Goal: Information Seeking & Learning: Compare options

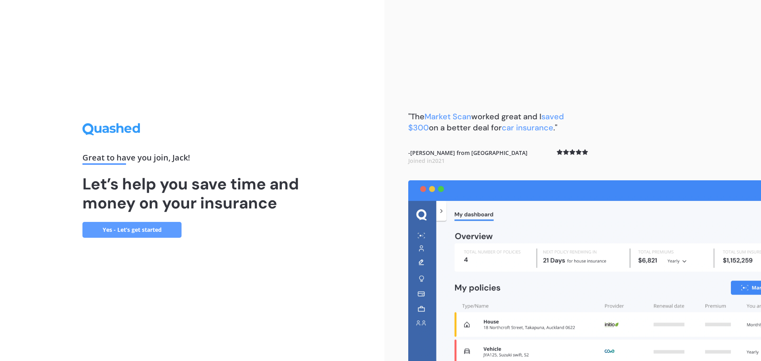
click at [153, 223] on link "Yes - Let’s get started" at bounding box center [131, 230] width 99 height 16
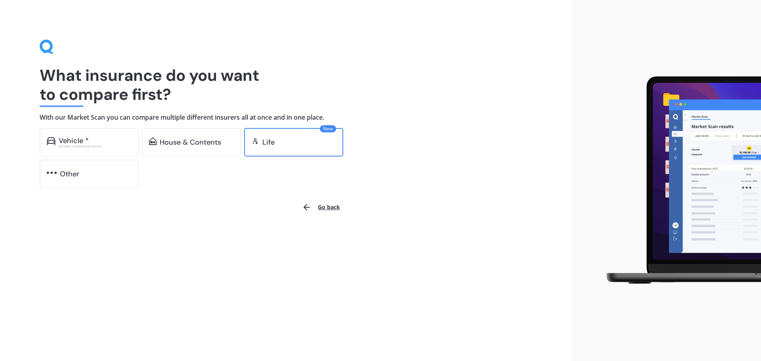
click at [273, 147] on div "New Life" at bounding box center [293, 142] width 99 height 29
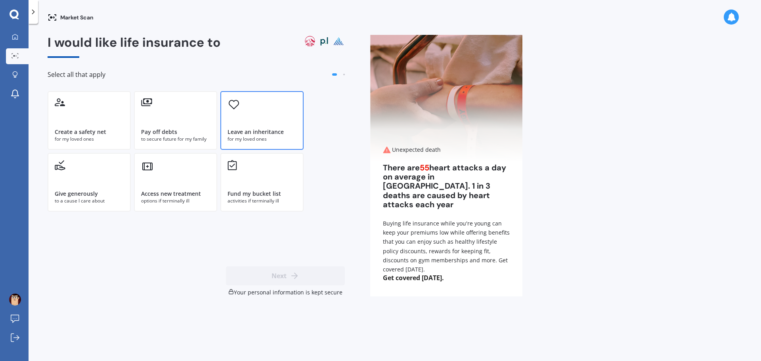
click at [233, 131] on div "Leave an inheritance" at bounding box center [256, 132] width 56 height 8
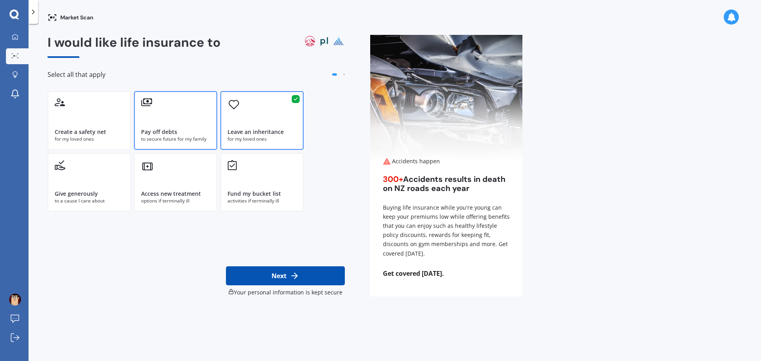
click at [195, 131] on div "Pay off debts" at bounding box center [175, 132] width 69 height 8
click at [98, 127] on div "Create a safety net for my loved ones" at bounding box center [89, 120] width 83 height 59
click at [319, 279] on button "Next" at bounding box center [285, 275] width 119 height 19
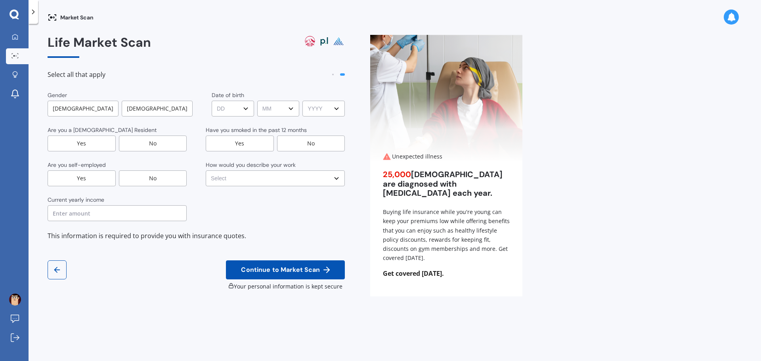
click at [84, 108] on div "[DEMOGRAPHIC_DATA]" at bounding box center [83, 109] width 71 height 16
click at [226, 110] on select "DD DD 01 02 03 04 05 06 07 08 09 10 11 12 13 14 15 16 17 18 19 20 21 22 23 24 2…" at bounding box center [233, 109] width 42 height 16
select select "02"
click at [212, 101] on select "DD DD 01 02 03 04 05 06 07 08 09 10 11 12 13 14 15 16 17 18 19 20 21 22 23 24 2…" at bounding box center [233, 109] width 42 height 16
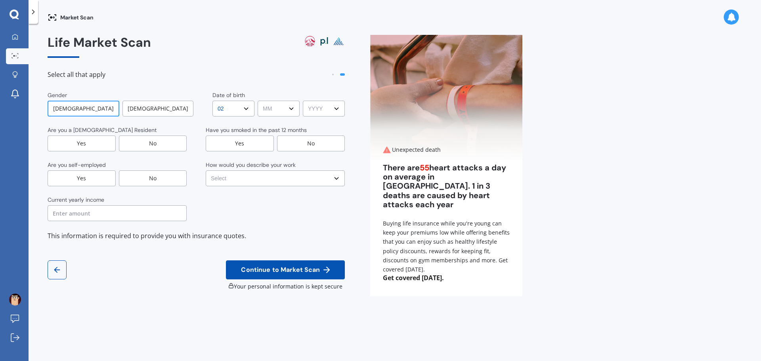
click at [263, 108] on select "MM MM 01 02 03 04 05 06 07 08 09 10 11 12" at bounding box center [279, 109] width 42 height 16
select select "01"
click at [258, 101] on select "MM MM 01 02 03 04 05 06 07 08 09 10 11 12" at bounding box center [279, 109] width 42 height 16
drag, startPoint x: 337, startPoint y: 109, endPoint x: 330, endPoint y: 114, distance: 8.6
click at [337, 109] on select "YYYY YYYY 2009 2008 2007 2006 2005 2004 2003 2002 2001 2000 1999 1998 1997 1996…" at bounding box center [324, 109] width 42 height 16
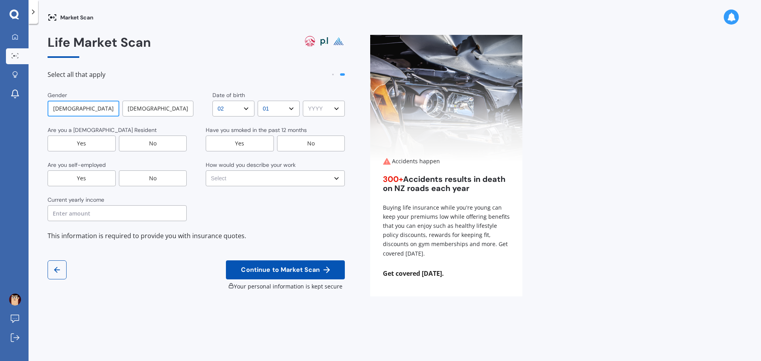
select select "1996"
click at [303, 101] on select "YYYY YYYY 2009 2008 2007 2006 2005 2004 2003 2002 2001 2000 1999 1998 1997 1996…" at bounding box center [324, 109] width 42 height 16
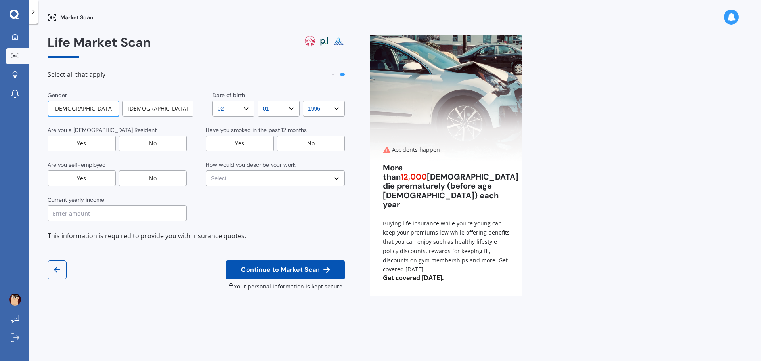
click at [112, 145] on div "Yes" at bounding box center [82, 144] width 68 height 16
click at [291, 140] on div "No" at bounding box center [311, 144] width 68 height 16
click at [136, 174] on div "No" at bounding box center [153, 178] width 68 height 16
click at [241, 179] on select "Select No manual work e.g. lawyer, consultant, engineer Light manual work [PERS…" at bounding box center [275, 178] width 139 height 16
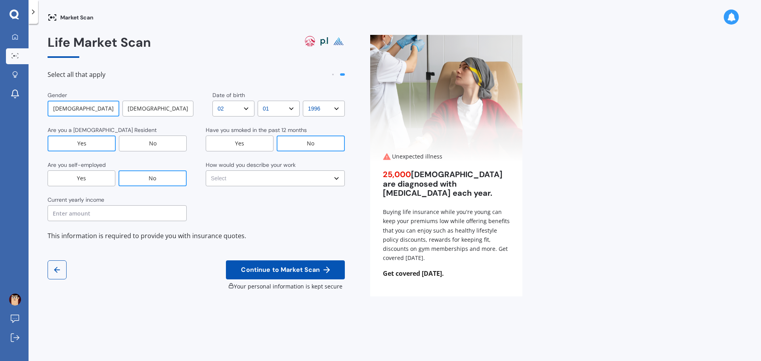
select select "Light manual work e.g. plumber, nurse, hairdresser"
click at [206, 170] on select "Select No manual work e.g. lawyer, consultant, engineer Light manual work [PERS…" at bounding box center [275, 178] width 139 height 16
click at [120, 216] on input "text" at bounding box center [117, 213] width 139 height 16
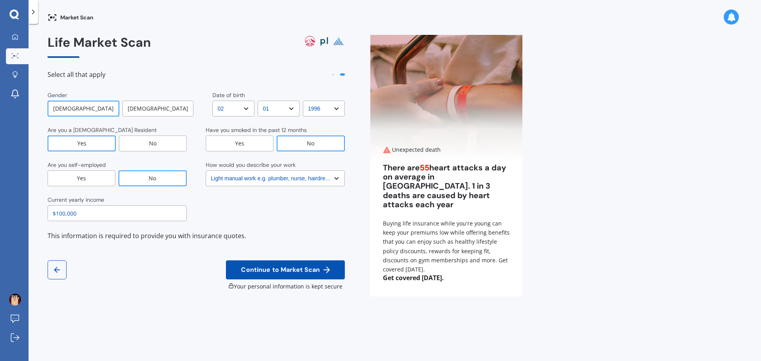
type input "$100,000"
click at [304, 273] on span "Continue to Market Scan" at bounding box center [280, 270] width 82 height 8
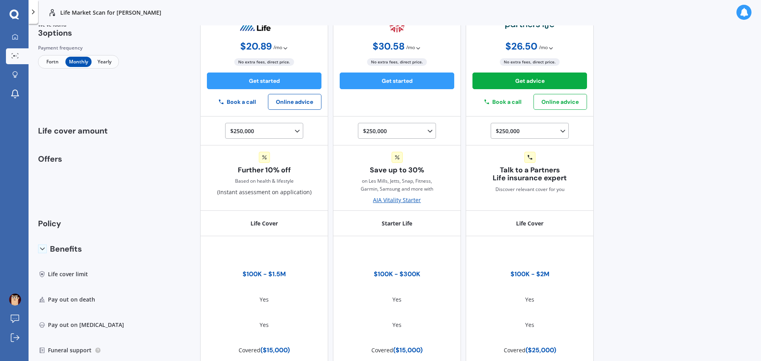
scroll to position [55, 0]
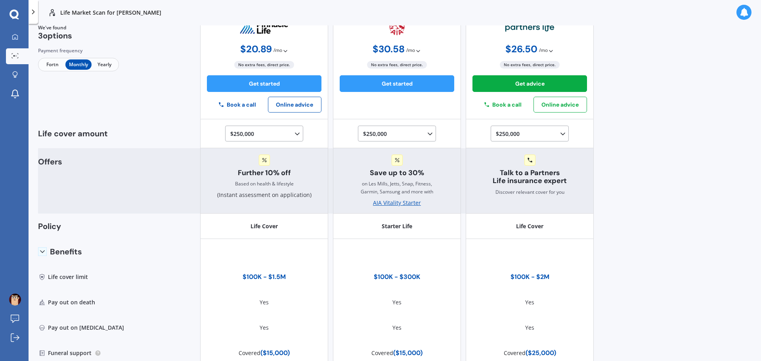
click at [528, 161] on icon at bounding box center [530, 160] width 5 height 5
click at [511, 207] on div "Talk to a Partners Life insurance expert Discover relevant cover for you" at bounding box center [530, 181] width 128 height 66
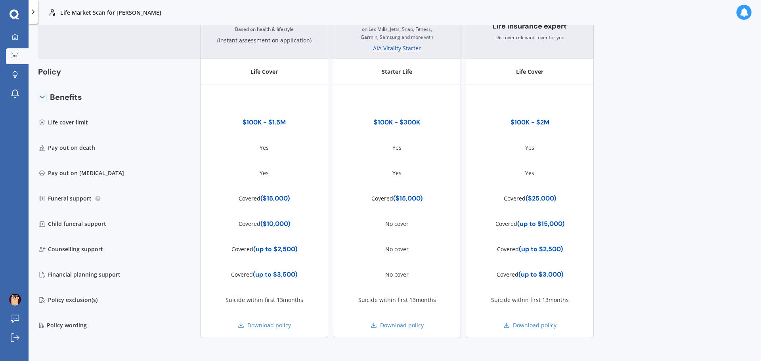
scroll to position [214, 0]
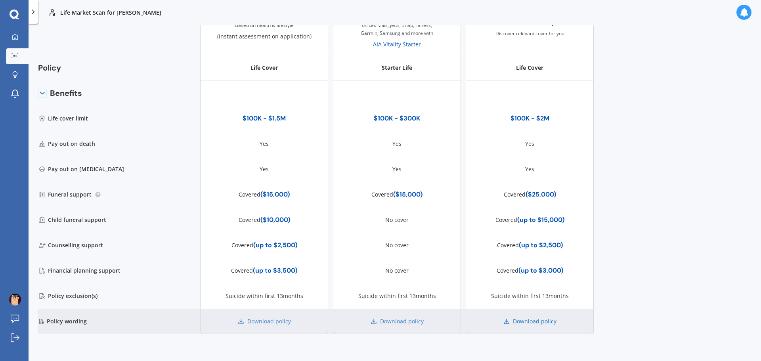
click at [509, 323] on link "Download policy" at bounding box center [529, 321] width 53 height 8
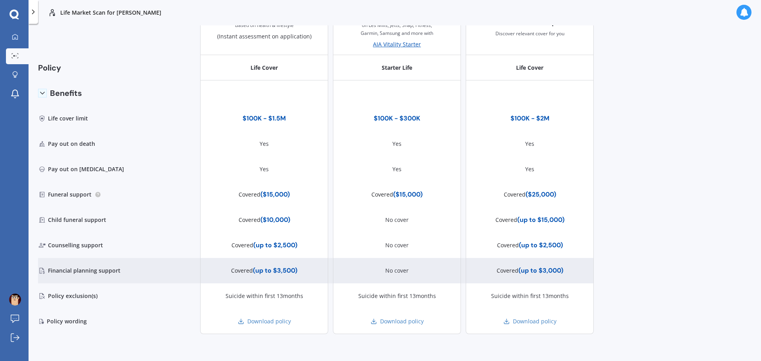
scroll to position [0, 0]
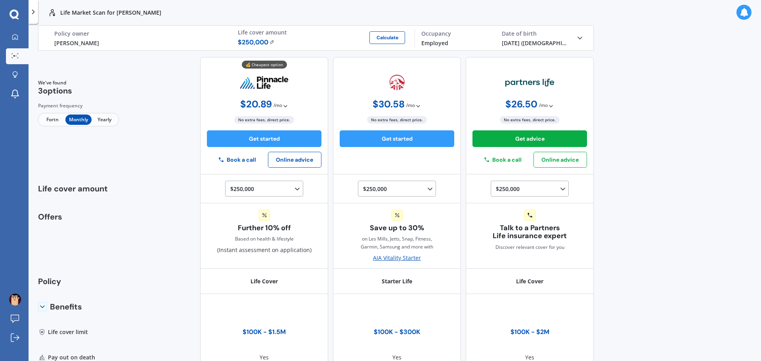
click at [101, 120] on span "Yearly" at bounding box center [105, 120] width 26 height 10
click at [80, 119] on span "Monthly" at bounding box center [78, 120] width 26 height 10
click at [48, 121] on span "Fortn" at bounding box center [53, 120] width 26 height 10
click at [75, 123] on span "Monthly" at bounding box center [78, 120] width 26 height 10
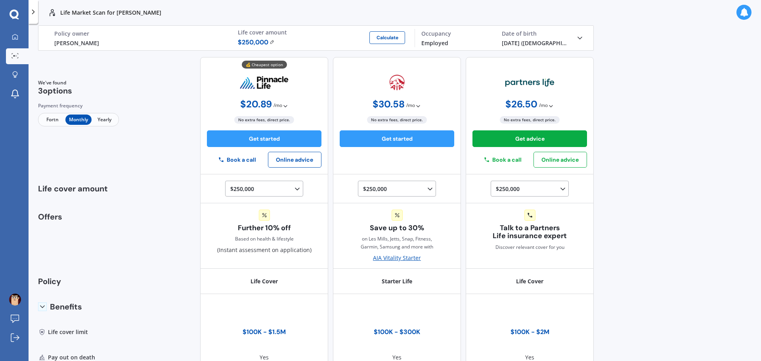
click at [108, 118] on span "Yearly" at bounding box center [105, 120] width 26 height 10
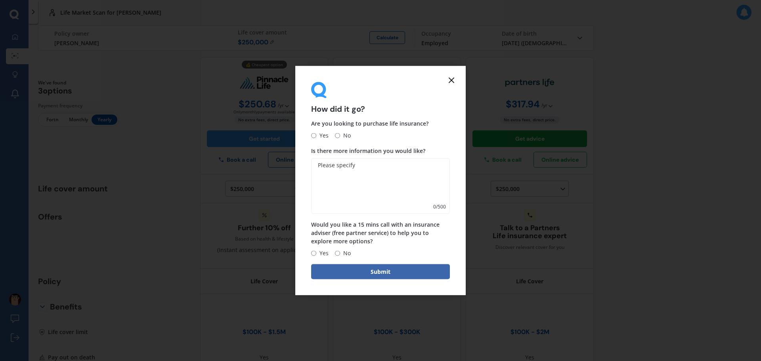
click at [451, 78] on icon at bounding box center [452, 80] width 10 height 10
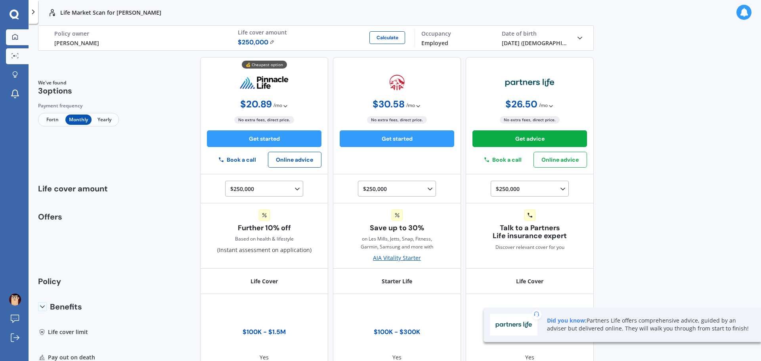
click at [15, 41] on link "My Dashboard" at bounding box center [17, 37] width 23 height 16
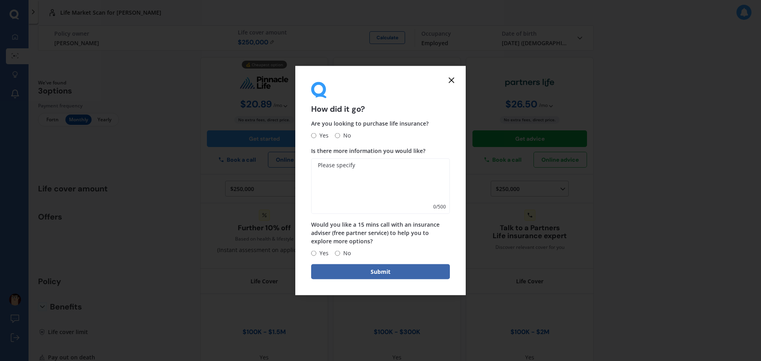
click at [454, 82] on line at bounding box center [451, 80] width 5 height 5
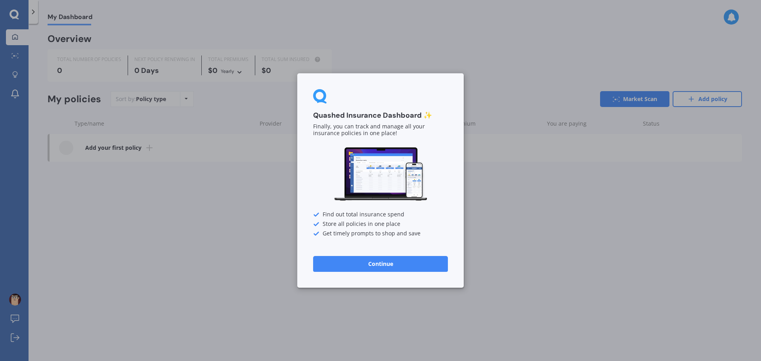
click at [440, 263] on button "Continue" at bounding box center [380, 264] width 135 height 16
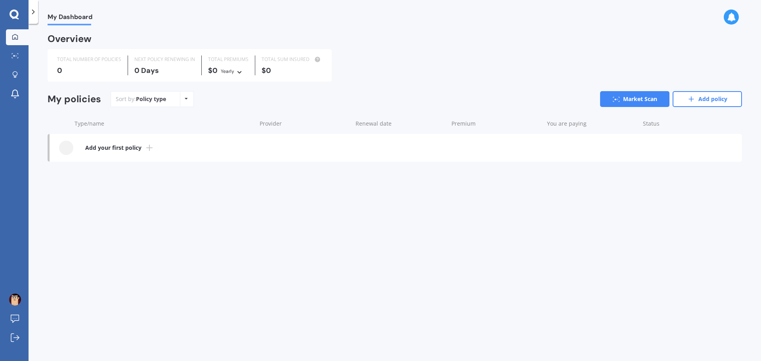
click at [16, 19] on icon at bounding box center [15, 15] width 10 height 10
click at [10, 96] on div at bounding box center [15, 94] width 12 height 10
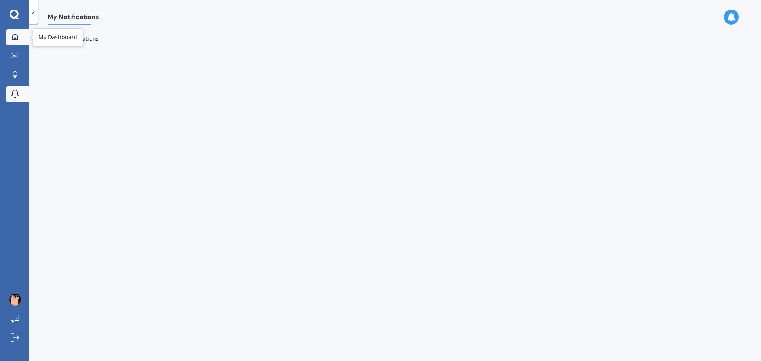
click at [14, 35] on icon at bounding box center [15, 37] width 6 height 6
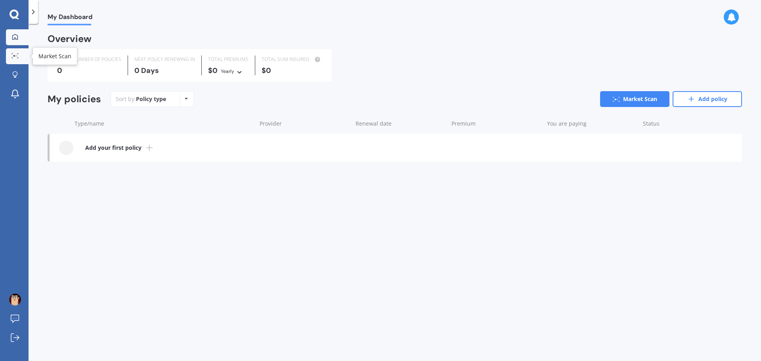
click at [17, 59] on div at bounding box center [15, 56] width 12 height 6
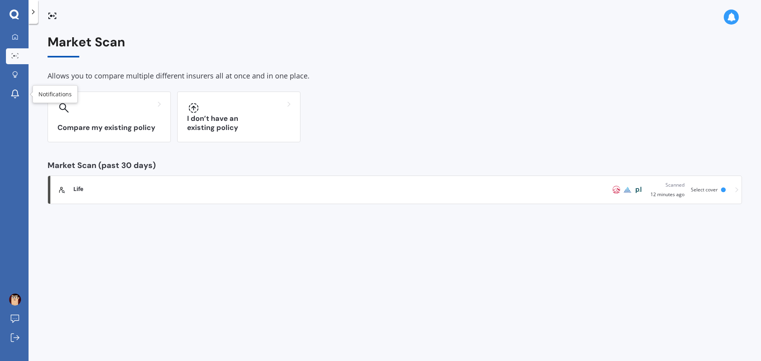
click at [14, 102] on div "My Dashboard Market Scan Explore insurance Notifications" at bounding box center [14, 67] width 29 height 76
click at [19, 92] on icon at bounding box center [15, 94] width 10 height 10
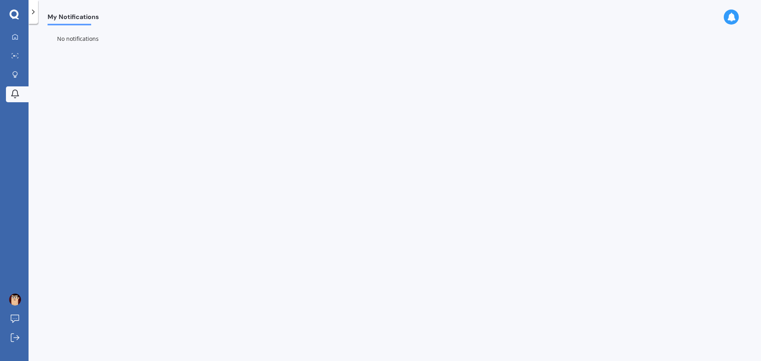
click at [32, 10] on icon at bounding box center [33, 12] width 8 height 8
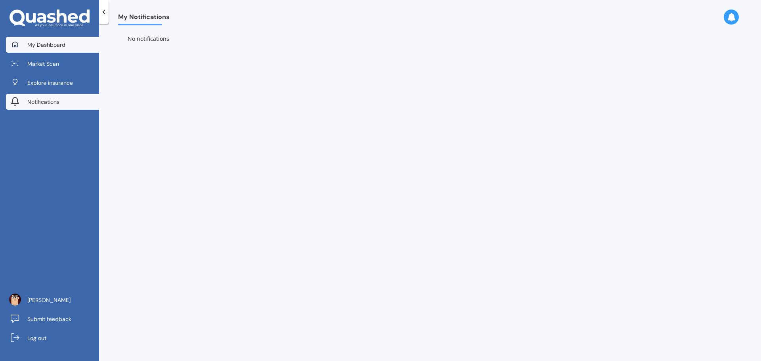
click at [49, 42] on span "My Dashboard" at bounding box center [46, 45] width 38 height 8
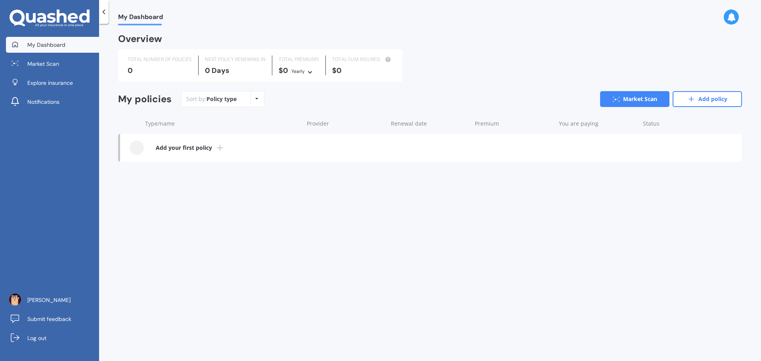
click at [73, 21] on icon at bounding box center [73, 18] width 10 height 10
click at [101, 8] on div at bounding box center [104, 12] width 10 height 24
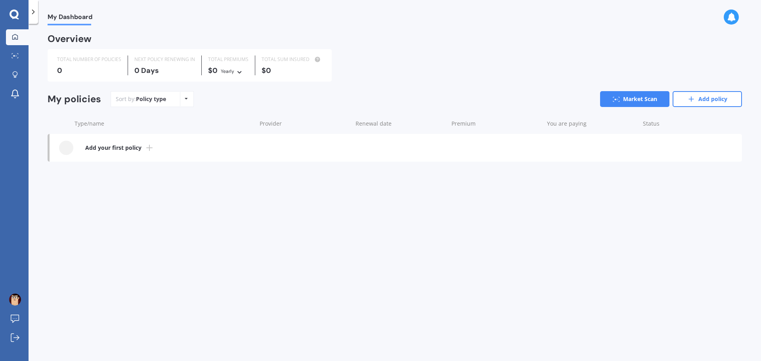
click at [17, 18] on icon at bounding box center [15, 18] width 7 height 2
click at [106, 199] on div "My Dashboard Overview TOTAL NUMBER OF POLICIES 0 NEXT POLICY RENEWING [DATE] TO…" at bounding box center [395, 193] width 732 height 337
